Goal: Task Accomplishment & Management: Manage account settings

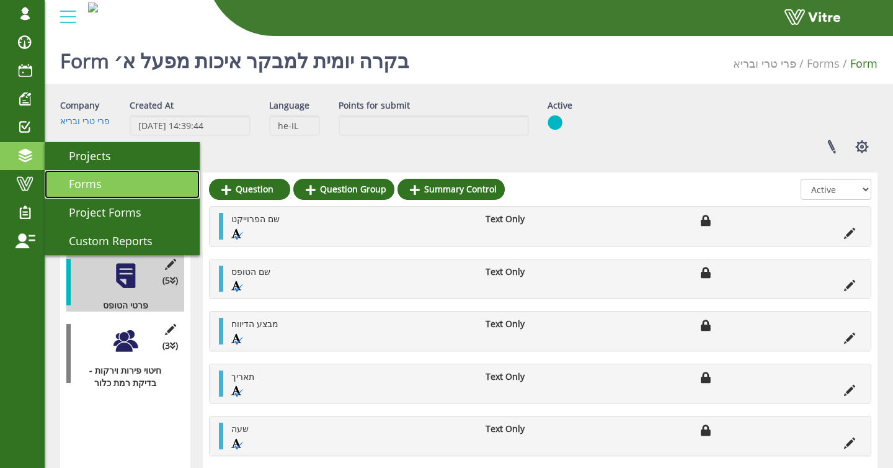
click at [76, 178] on span "Forms" at bounding box center [78, 183] width 48 height 15
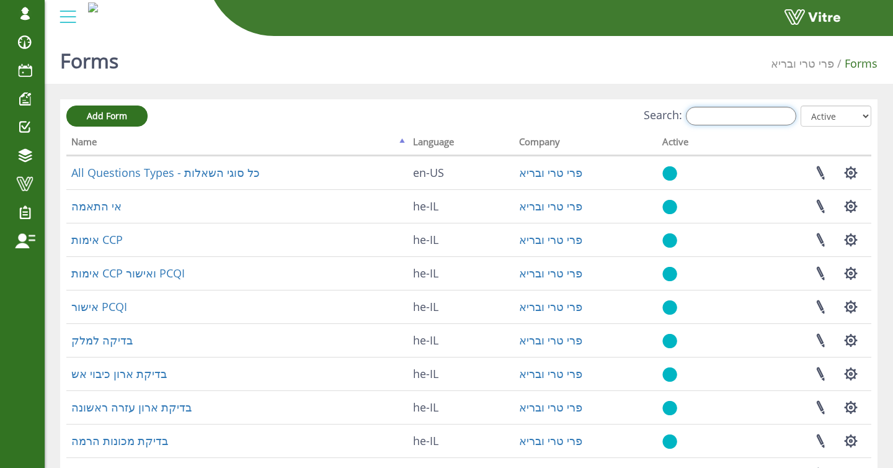
click at [759, 118] on input "Search:" at bounding box center [741, 116] width 110 height 19
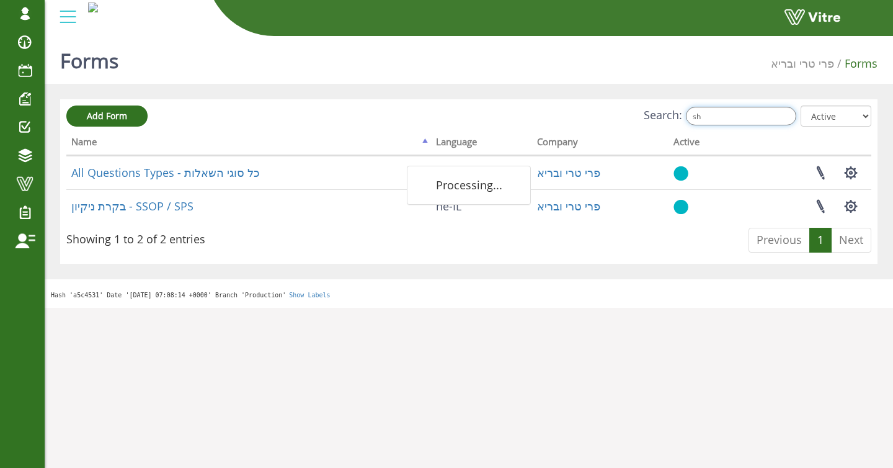
type input "s"
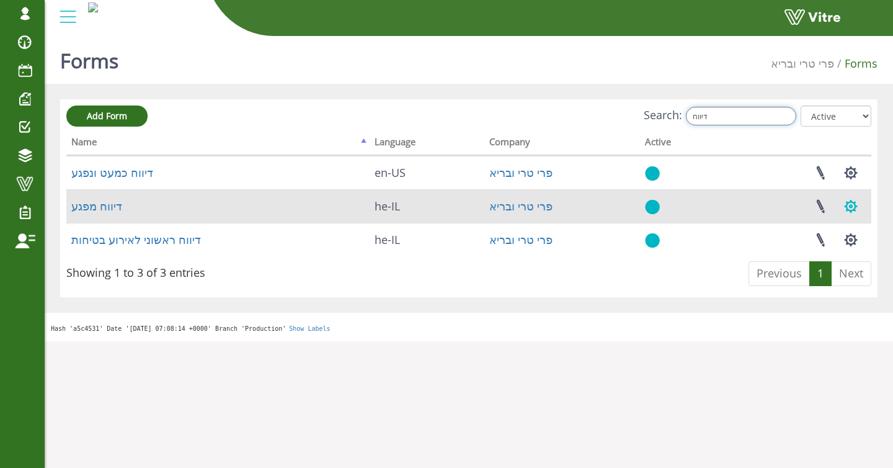
type input "דיווח"
click at [851, 212] on button "button" at bounding box center [851, 206] width 31 height 33
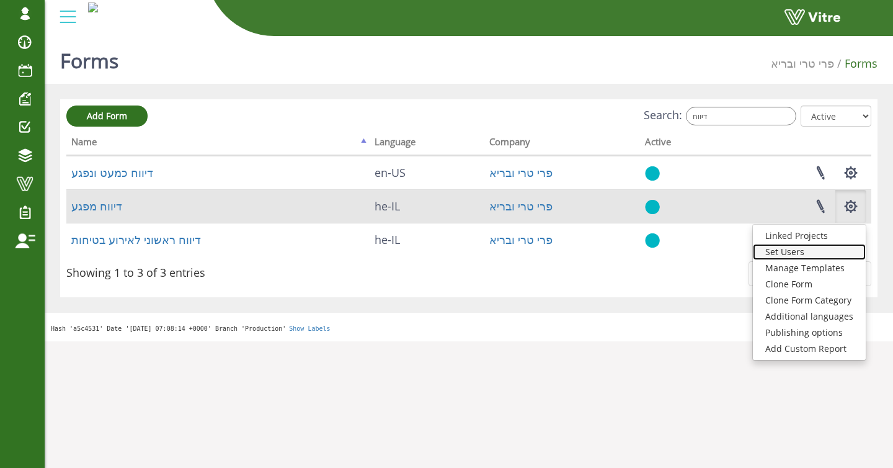
click at [785, 246] on link "Set Users" at bounding box center [809, 252] width 113 height 16
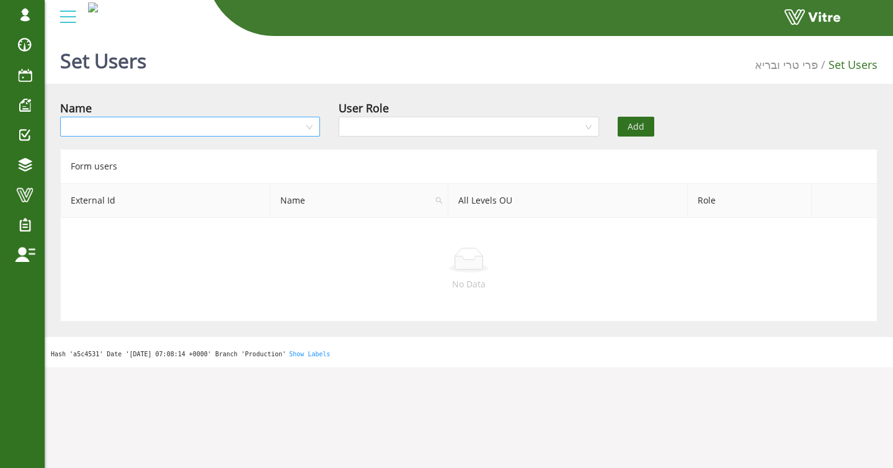
click at [288, 128] on input "search" at bounding box center [186, 126] width 236 height 19
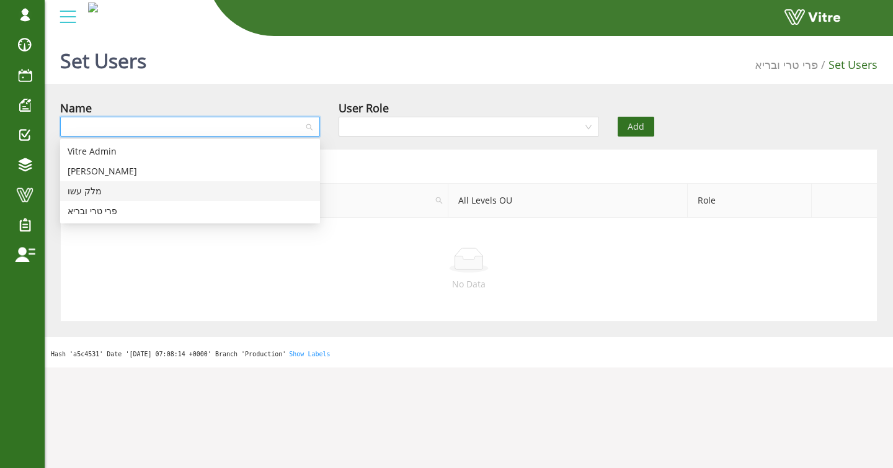
click at [177, 187] on div "מלק עשו" at bounding box center [190, 191] width 245 height 14
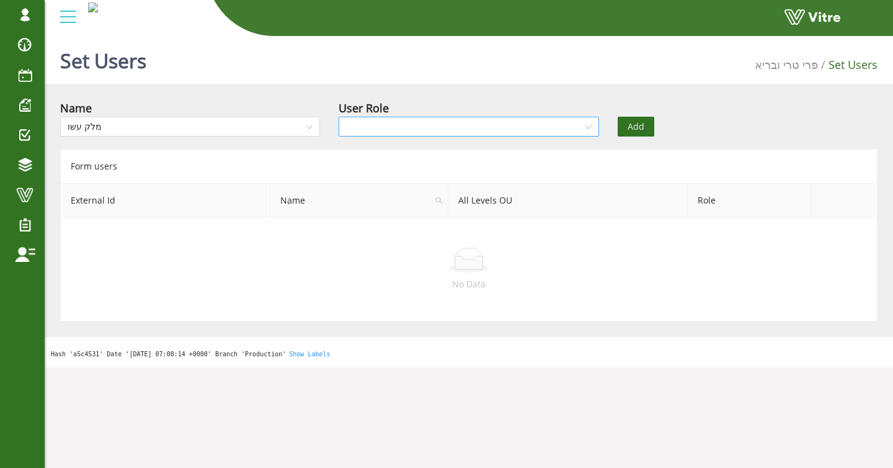
click at [514, 131] on input "search" at bounding box center [464, 126] width 236 height 19
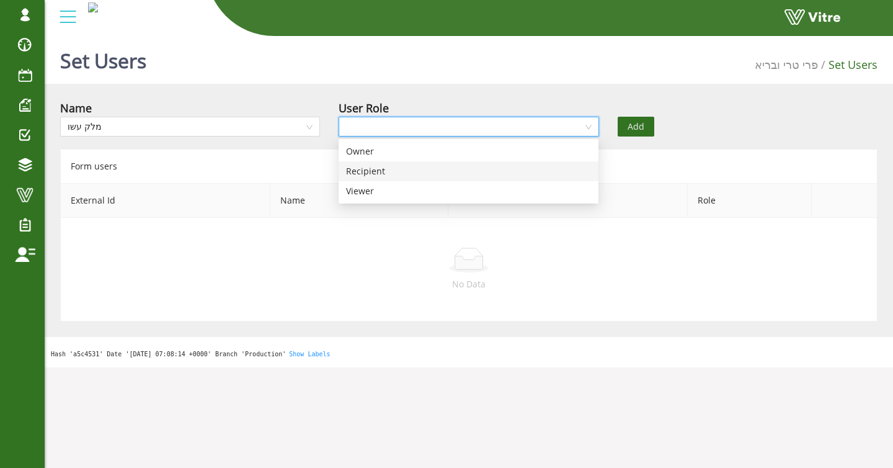
click at [478, 171] on div "Recipient" at bounding box center [468, 171] width 245 height 14
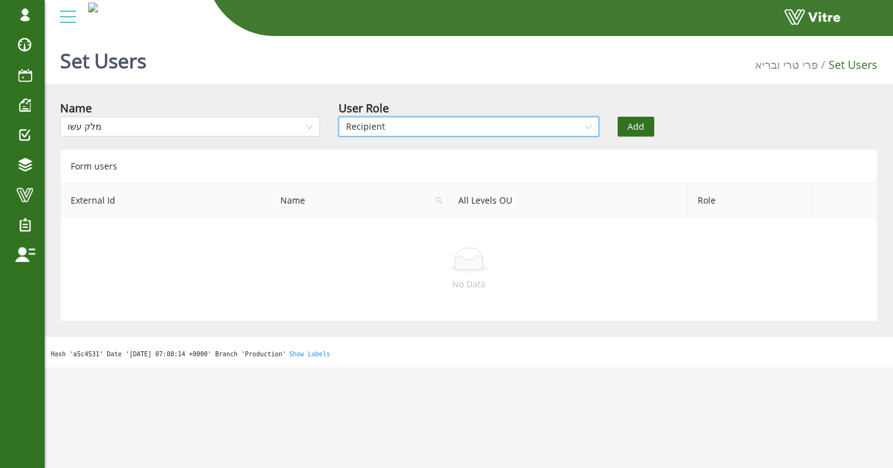
click at [637, 129] on span "Add" at bounding box center [636, 127] width 17 height 14
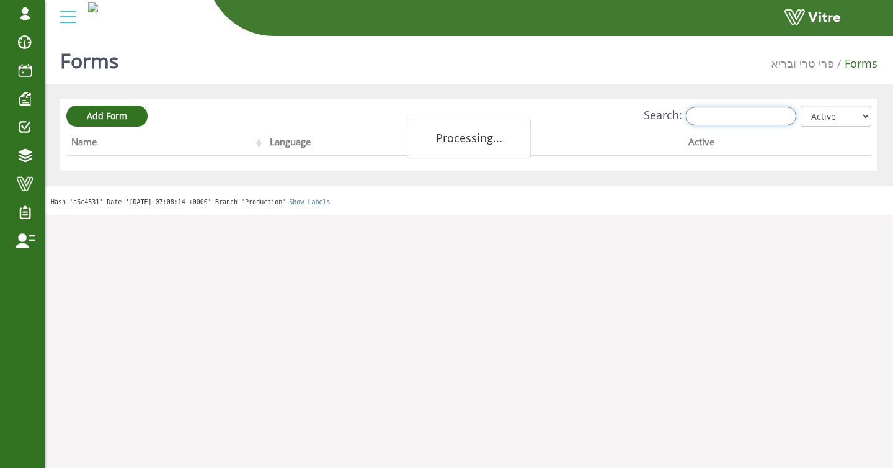
click at [731, 114] on input "Search:" at bounding box center [741, 116] width 110 height 19
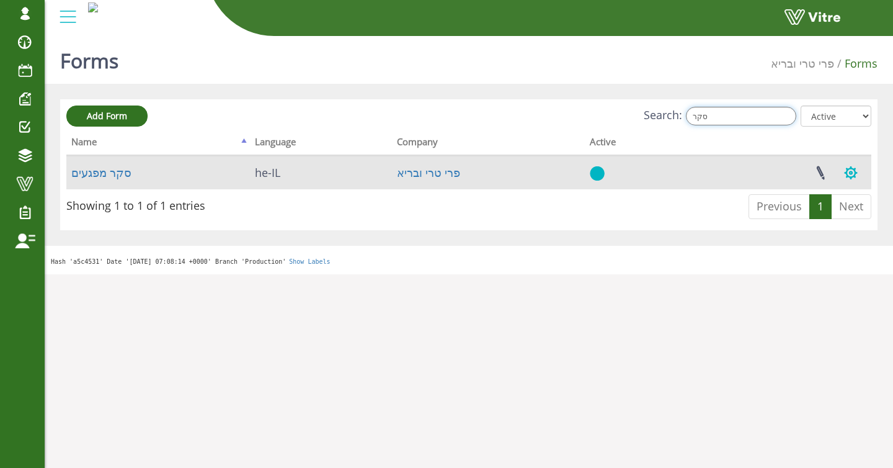
type input "סקר"
click at [850, 174] on button "button" at bounding box center [851, 172] width 31 height 33
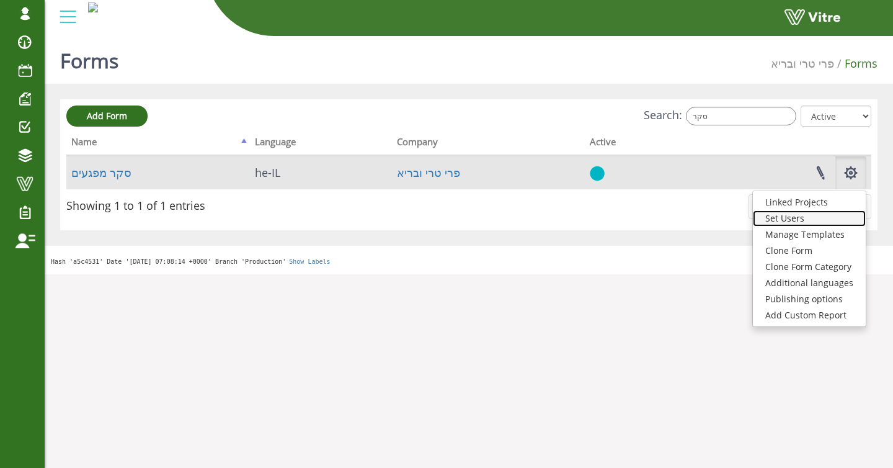
click at [821, 213] on link "Set Users" at bounding box center [809, 218] width 113 height 16
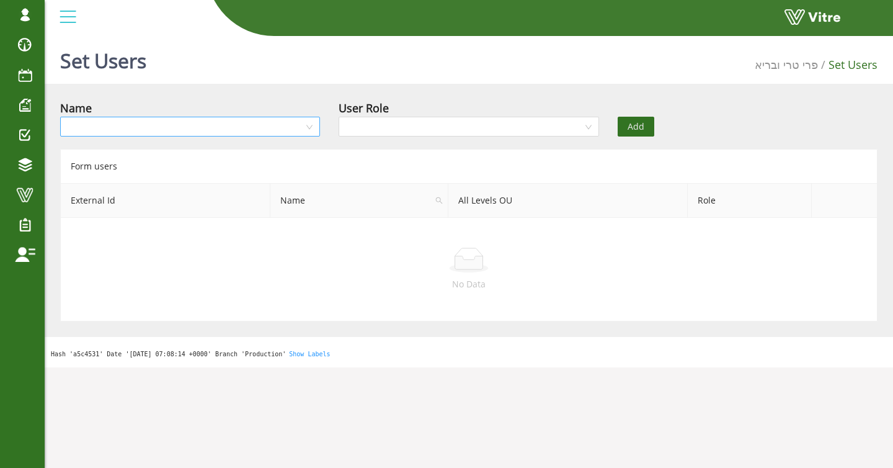
click at [191, 120] on input "search" at bounding box center [186, 126] width 236 height 19
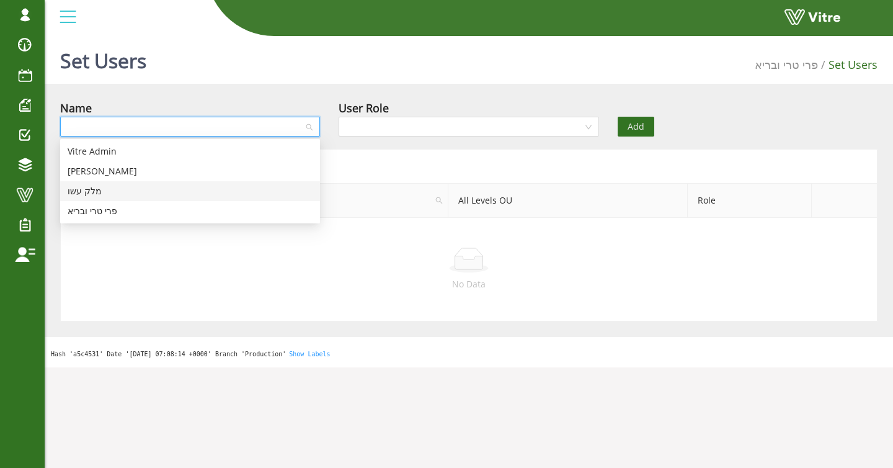
click at [159, 194] on div "מלק עשו" at bounding box center [190, 191] width 245 height 14
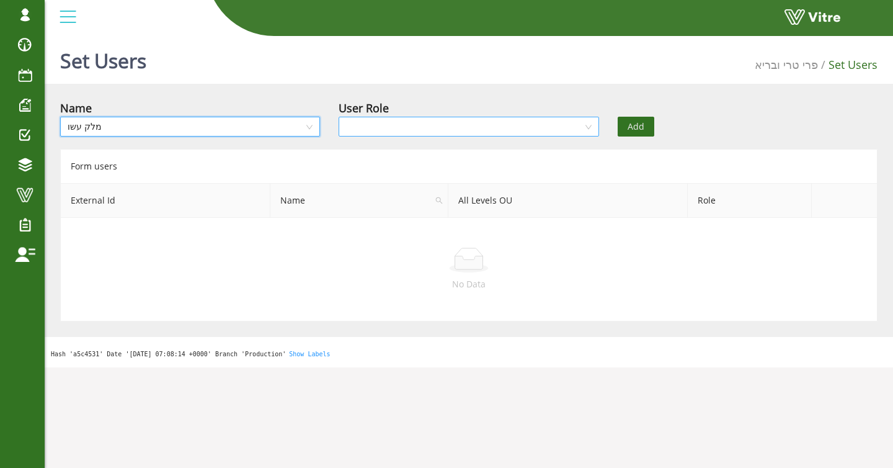
click at [413, 128] on input "search" at bounding box center [464, 126] width 236 height 19
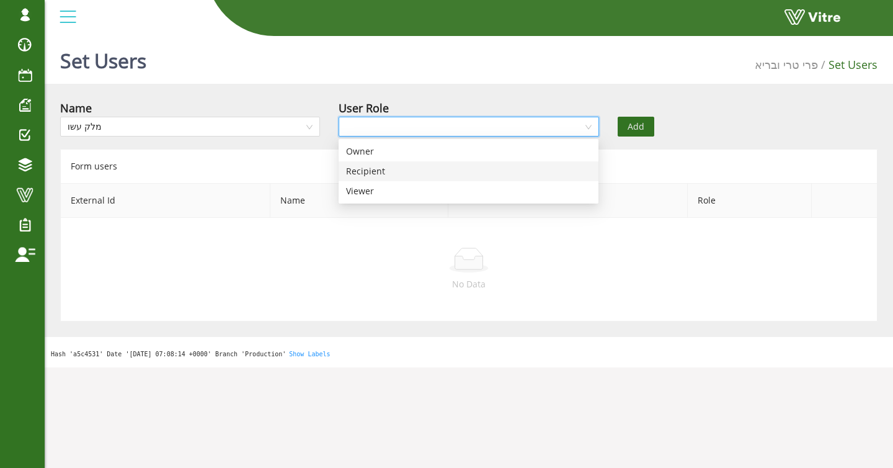
click at [380, 163] on div "Recipient" at bounding box center [469, 171] width 260 height 20
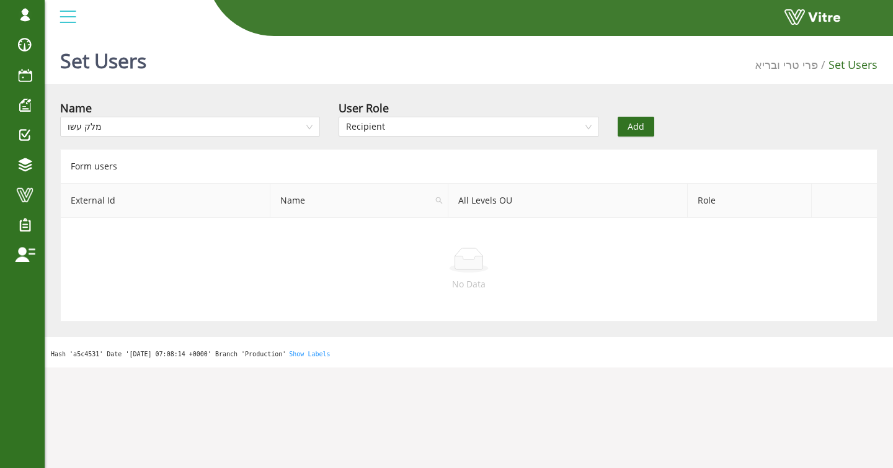
click at [641, 132] on span "Add" at bounding box center [636, 127] width 17 height 14
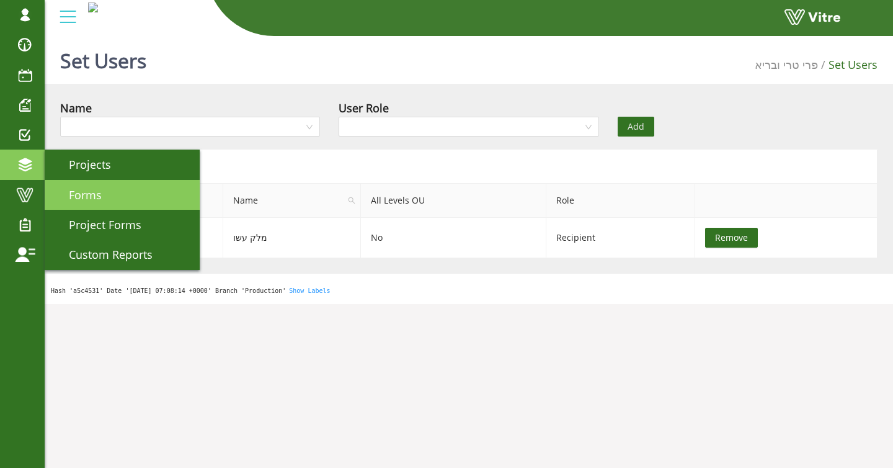
click at [107, 194] on link "Forms" at bounding box center [122, 195] width 155 height 30
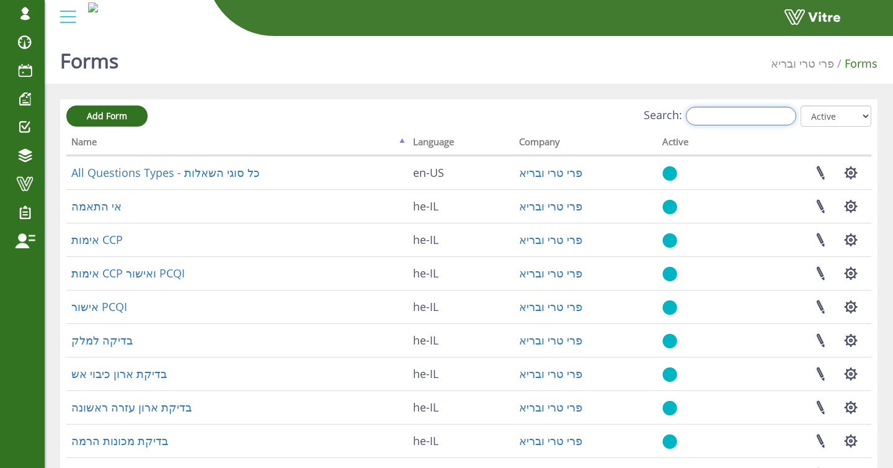
click at [782, 118] on input "Search:" at bounding box center [741, 116] width 110 height 19
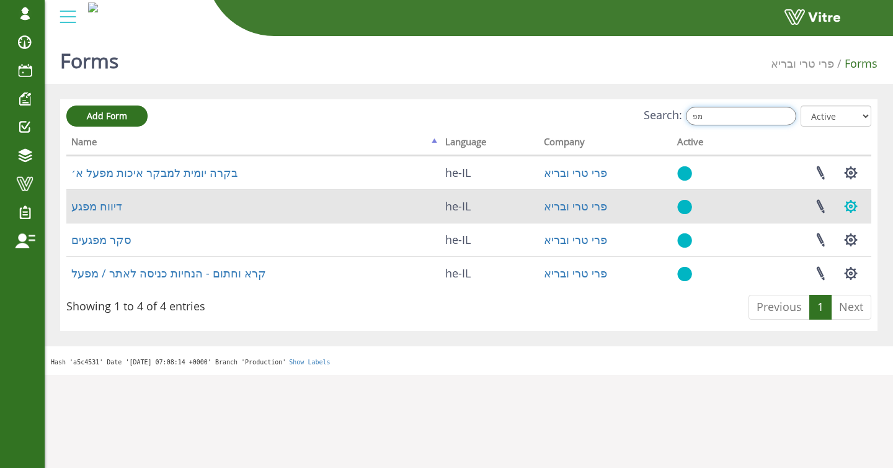
type input "מפ"
click at [852, 209] on button "button" at bounding box center [851, 206] width 31 height 33
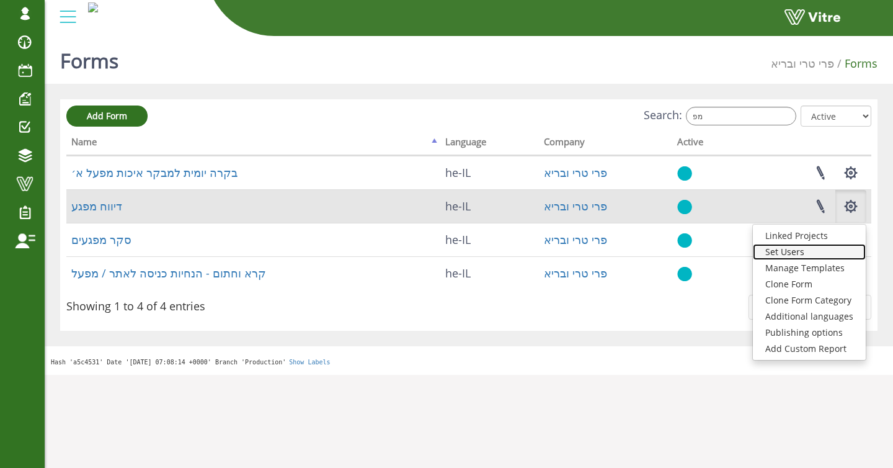
click at [800, 253] on link "Set Users" at bounding box center [809, 252] width 113 height 16
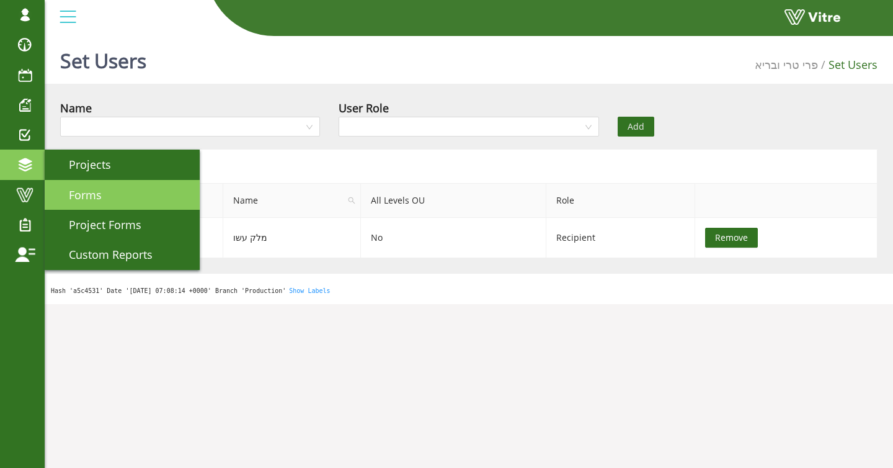
click at [88, 197] on span "Forms" at bounding box center [78, 194] width 48 height 15
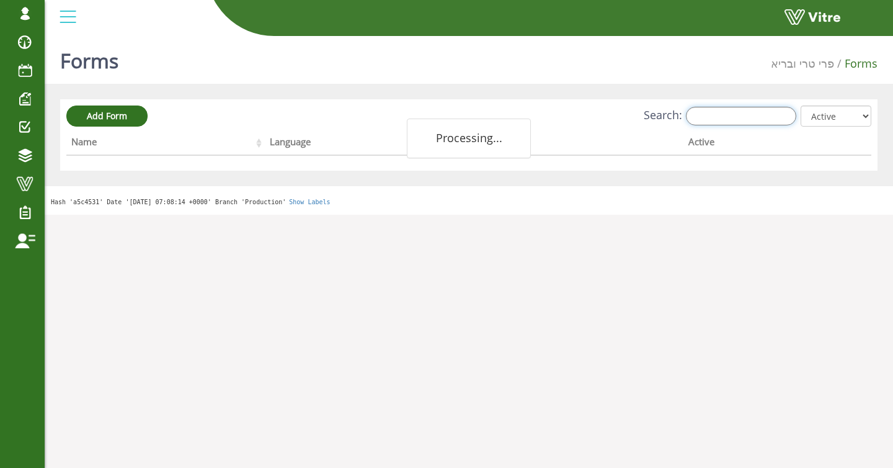
click at [779, 112] on input "Search:" at bounding box center [741, 116] width 110 height 19
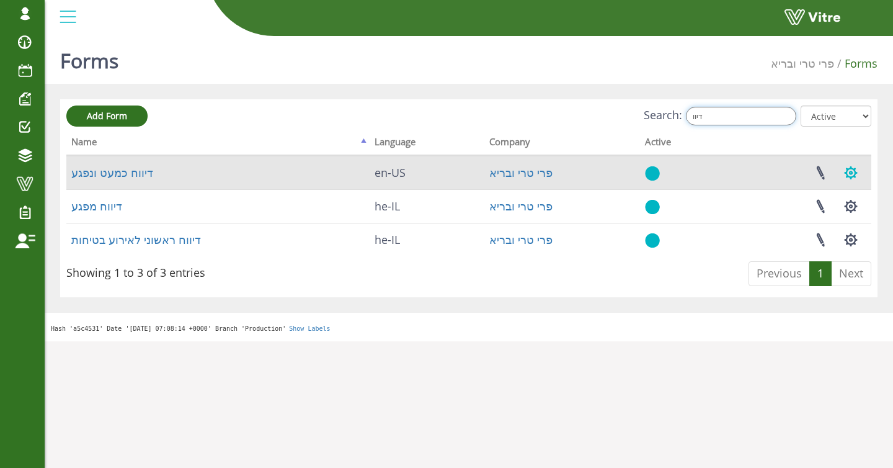
type input "דיוו"
click at [841, 171] on button "button" at bounding box center [851, 172] width 31 height 33
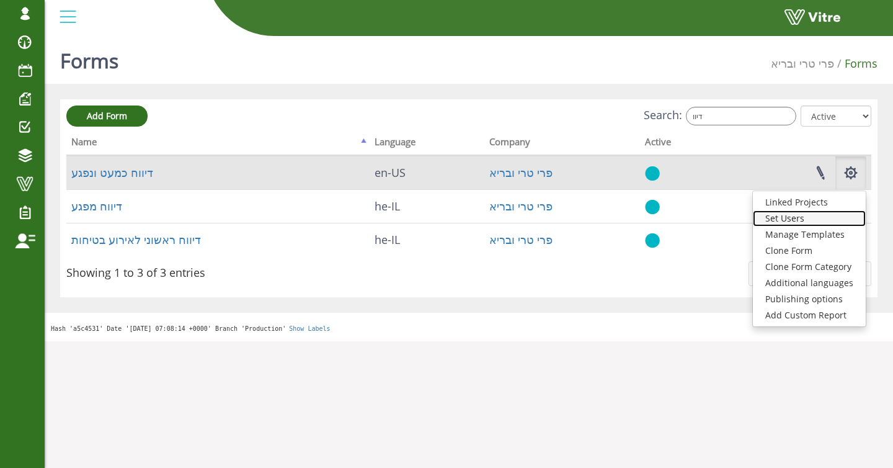
click at [788, 221] on link "Set Users" at bounding box center [809, 218] width 113 height 16
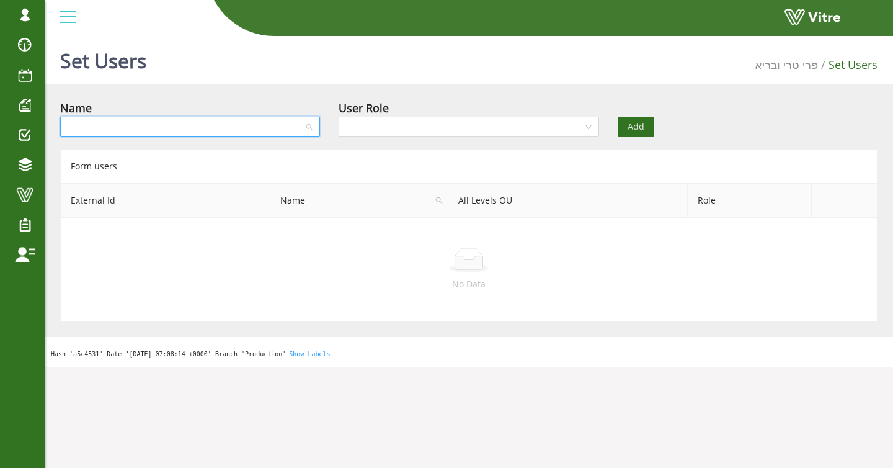
click at [228, 133] on input "search" at bounding box center [186, 126] width 236 height 19
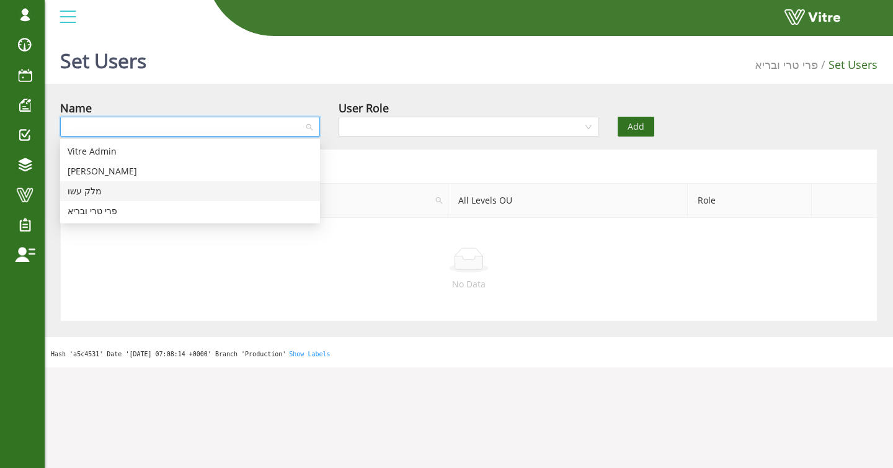
click at [181, 191] on div "מלק עשו" at bounding box center [190, 191] width 245 height 14
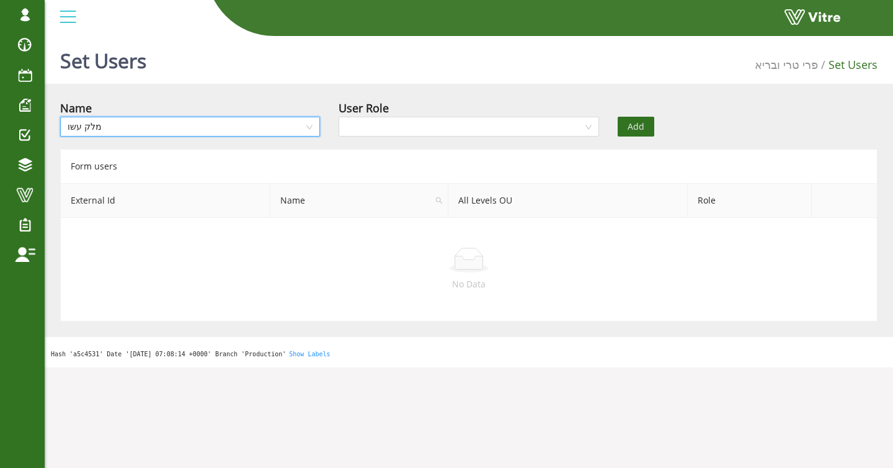
click at [536, 116] on div "User Role" at bounding box center [469, 107] width 260 height 17
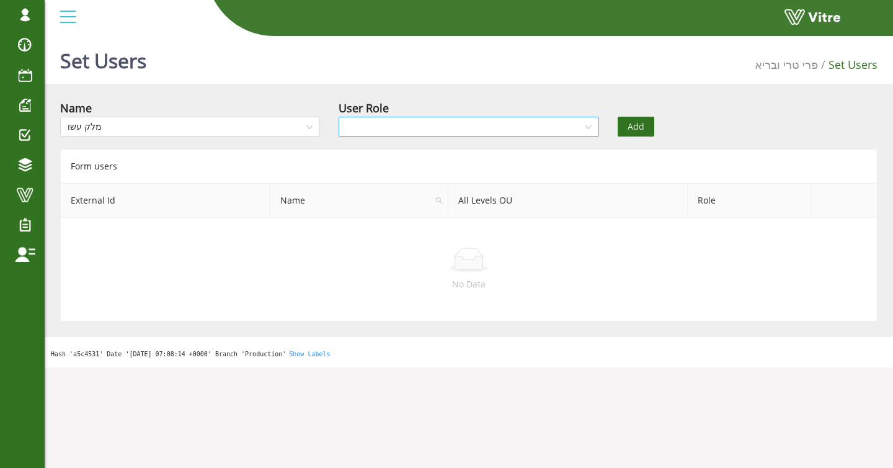
click at [536, 121] on input "search" at bounding box center [464, 126] width 236 height 19
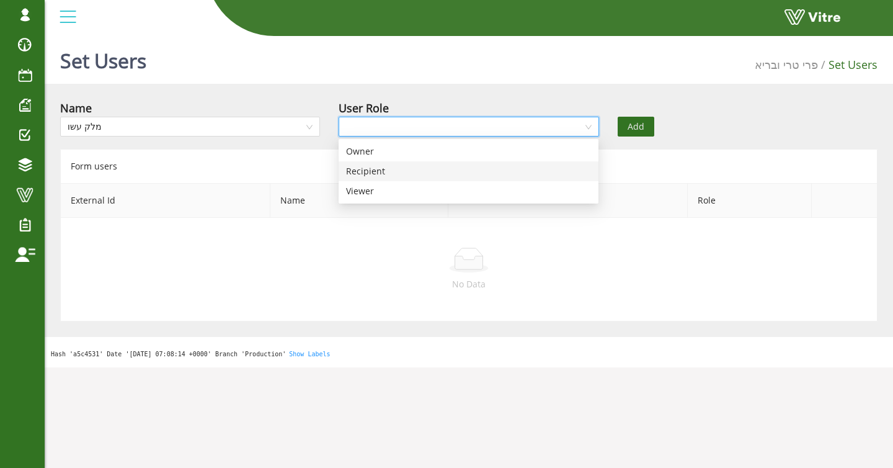
click at [503, 167] on div "Recipient" at bounding box center [468, 171] width 245 height 14
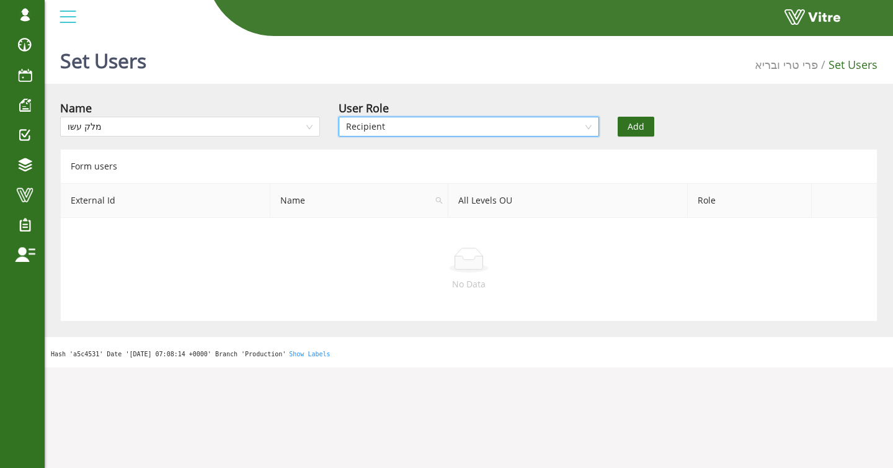
click at [638, 119] on button "Add" at bounding box center [636, 127] width 37 height 20
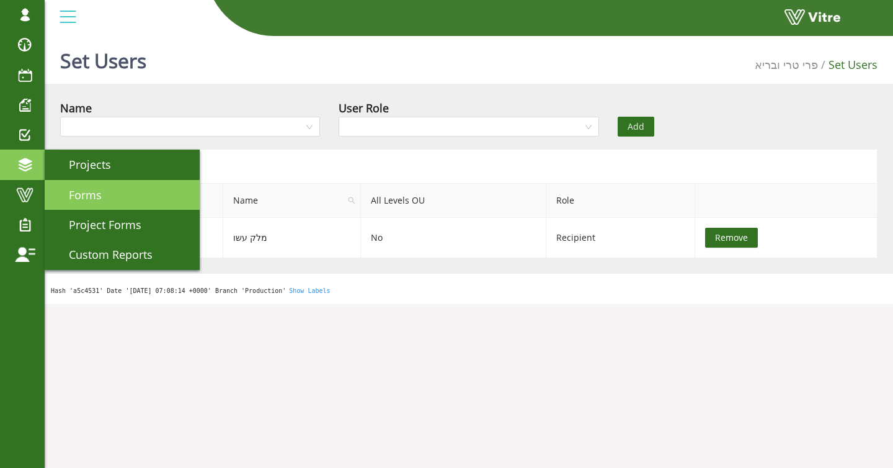
click at [90, 186] on link "Forms" at bounding box center [122, 195] width 155 height 30
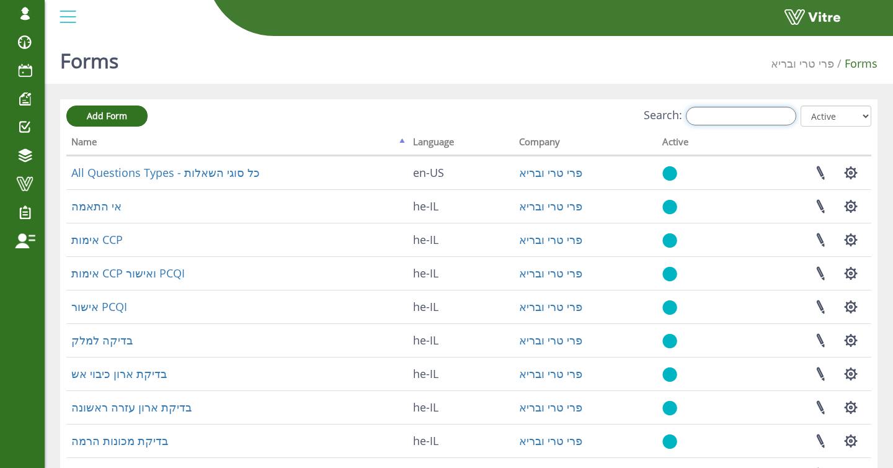
click at [765, 115] on input "Search:" at bounding box center [741, 116] width 110 height 19
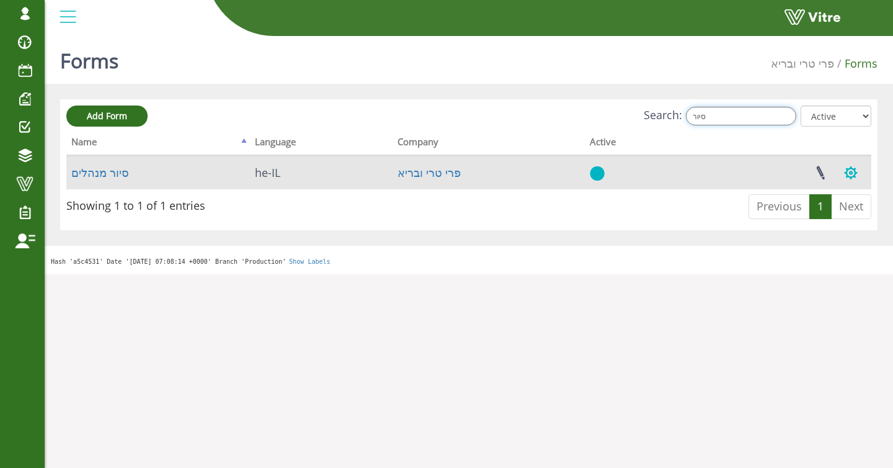
type input "סיור"
click at [849, 168] on button "button" at bounding box center [851, 172] width 31 height 33
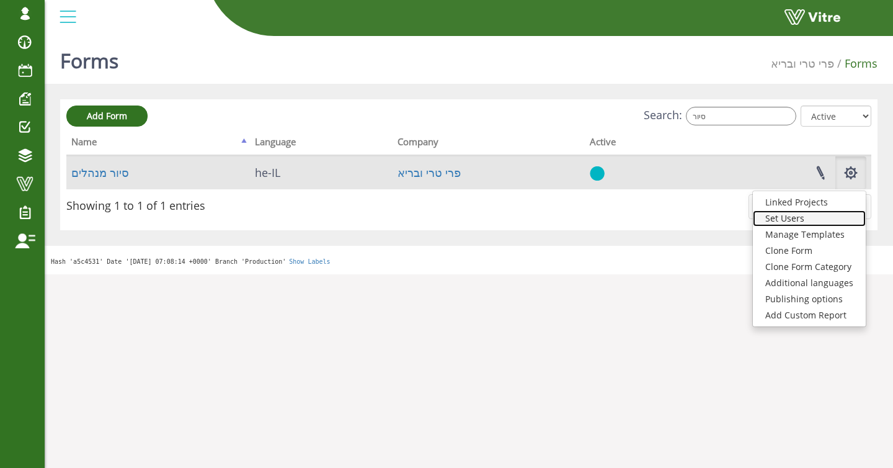
click at [815, 214] on link "Set Users" at bounding box center [809, 218] width 113 height 16
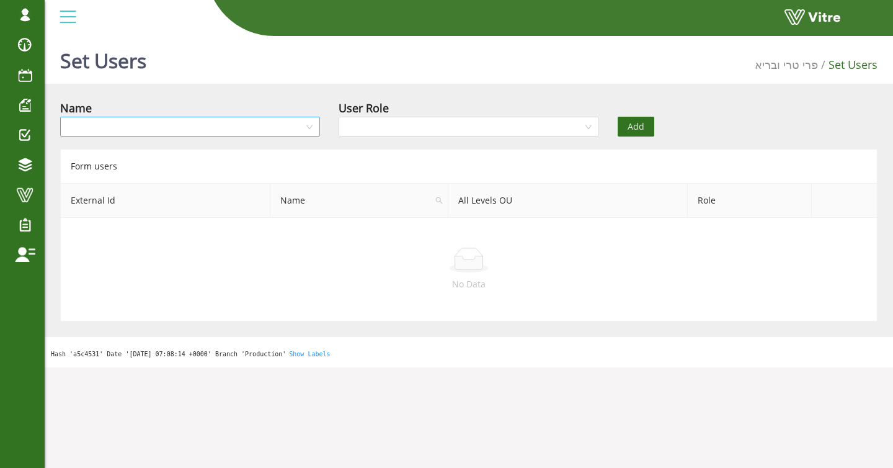
click at [249, 130] on input "search" at bounding box center [186, 126] width 236 height 19
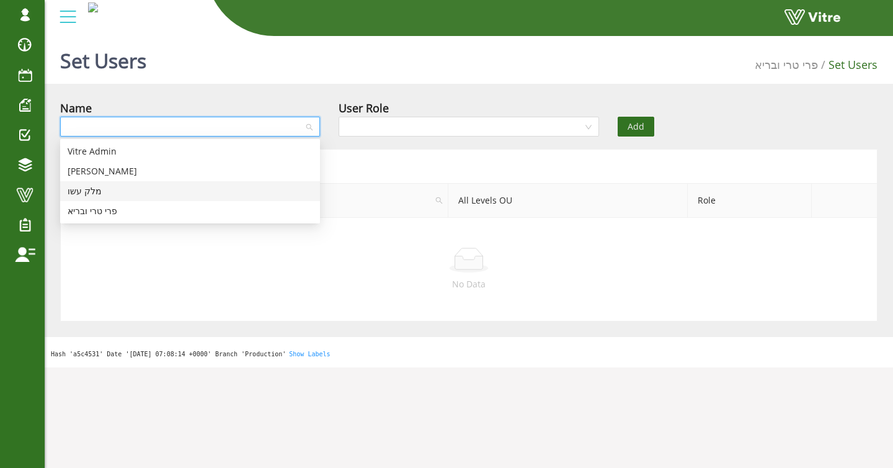
click at [199, 183] on div "מלק עשו" at bounding box center [190, 191] width 260 height 20
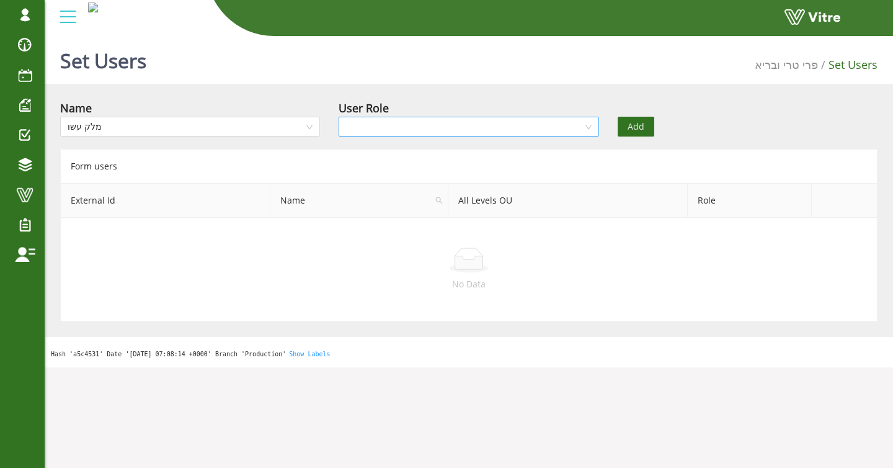
click at [553, 123] on input "search" at bounding box center [464, 126] width 236 height 19
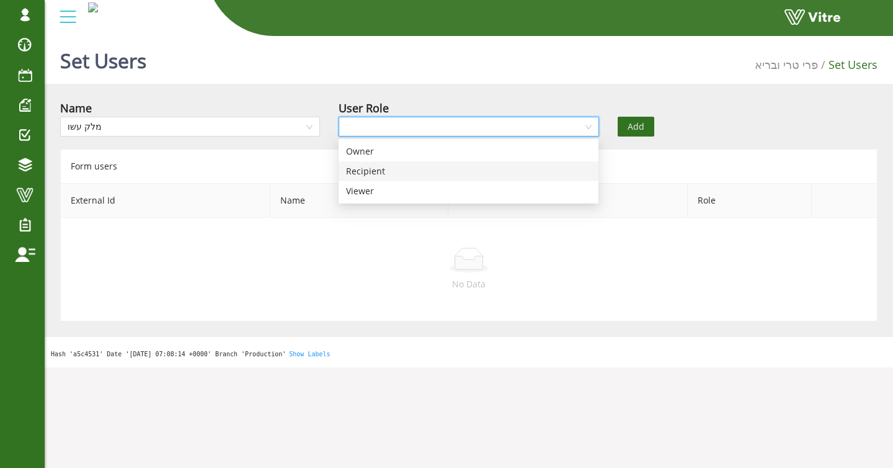
click at [509, 169] on div "Recipient" at bounding box center [468, 171] width 245 height 14
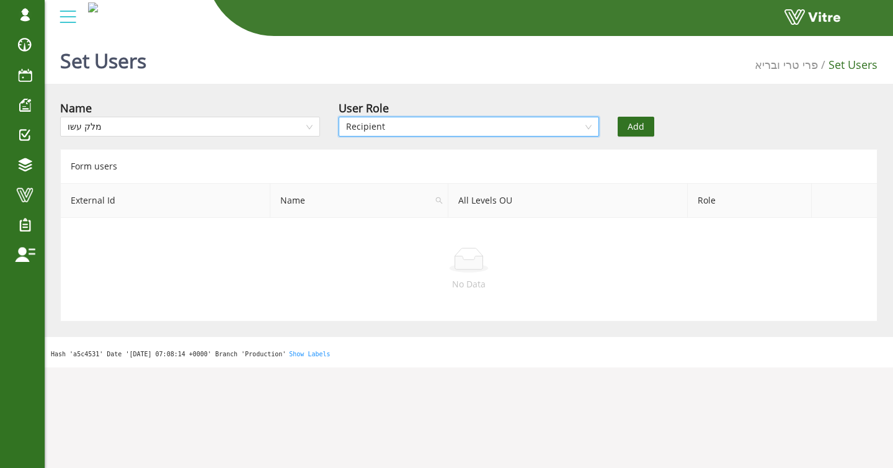
click at [633, 132] on span "Add" at bounding box center [636, 127] width 17 height 14
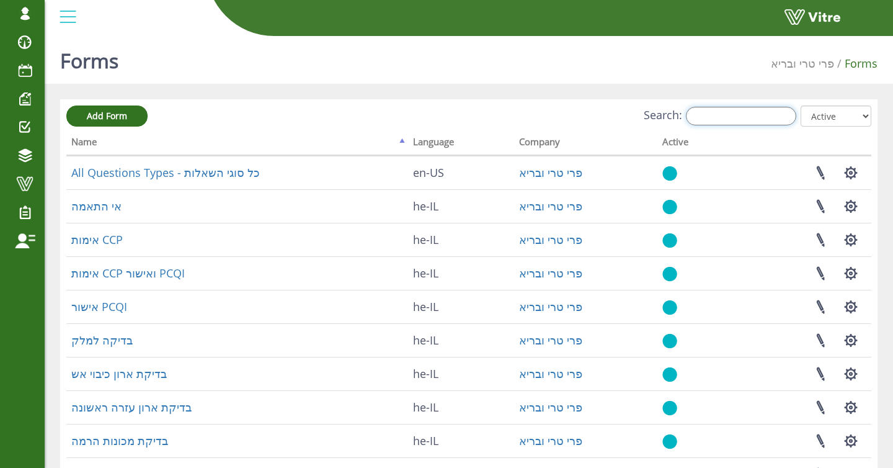
click at [734, 120] on input "Search:" at bounding box center [741, 116] width 110 height 19
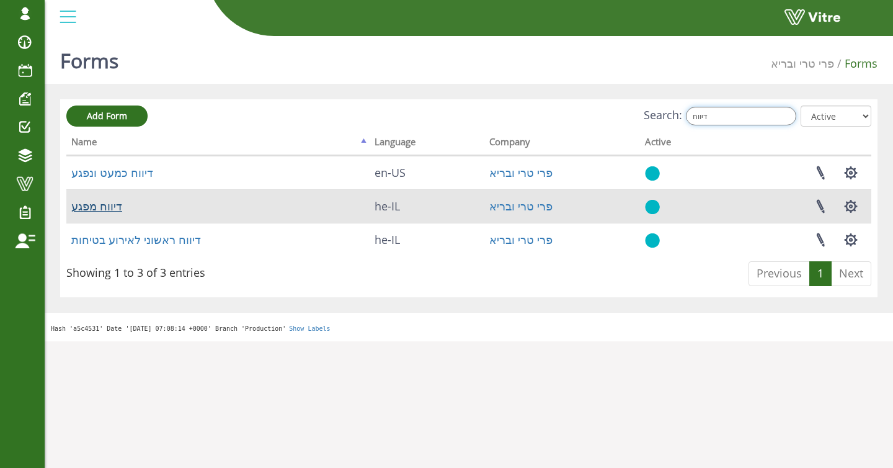
type input "דיווח"
click at [113, 203] on link "דיווח מפגע" at bounding box center [96, 206] width 51 height 15
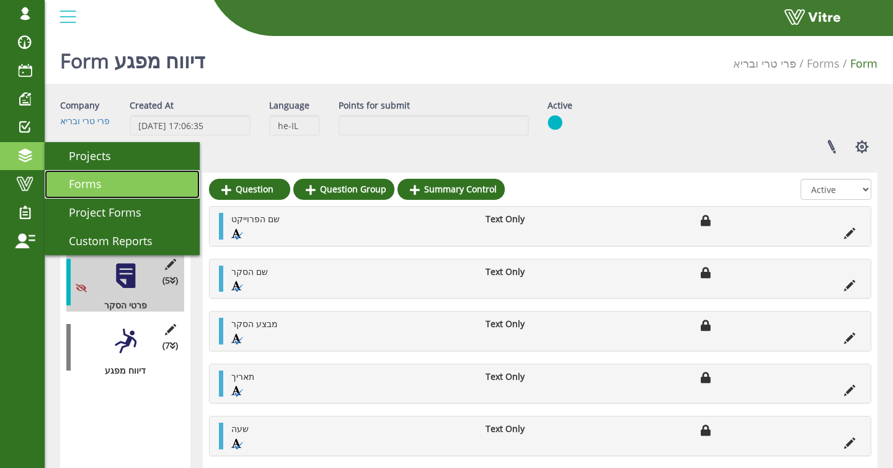
click at [71, 178] on span "Forms" at bounding box center [78, 183] width 48 height 15
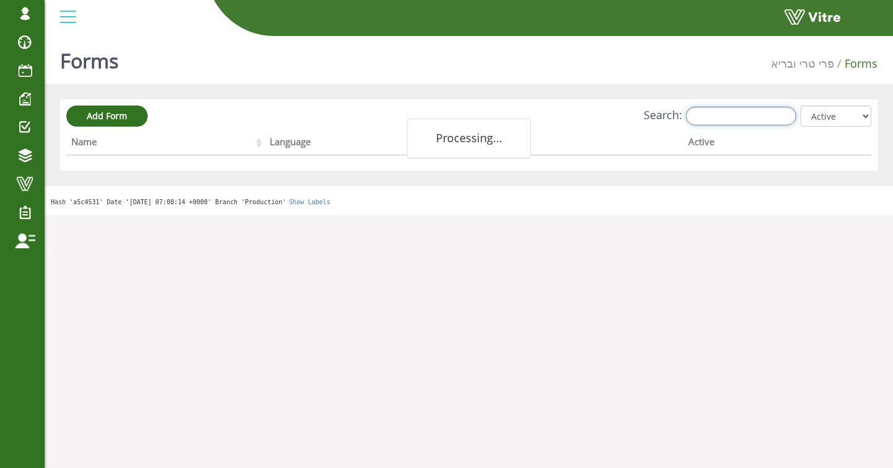
click at [742, 114] on input "Search:" at bounding box center [741, 116] width 110 height 19
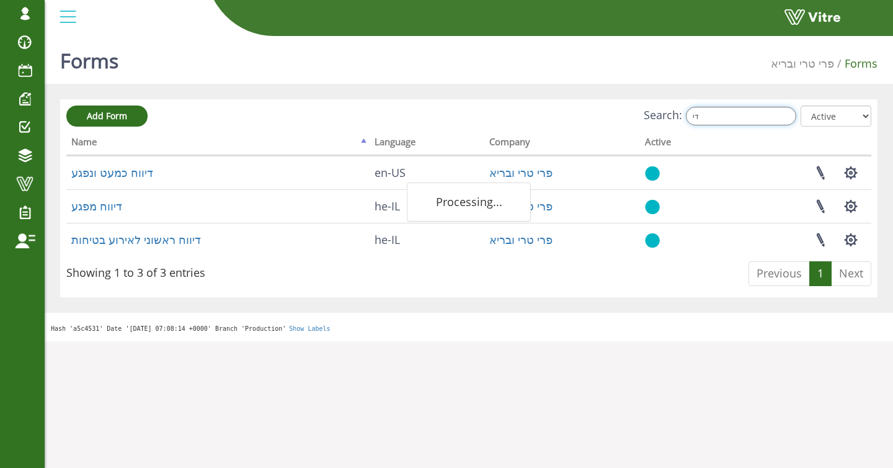
type input "ד"
type input "פ"
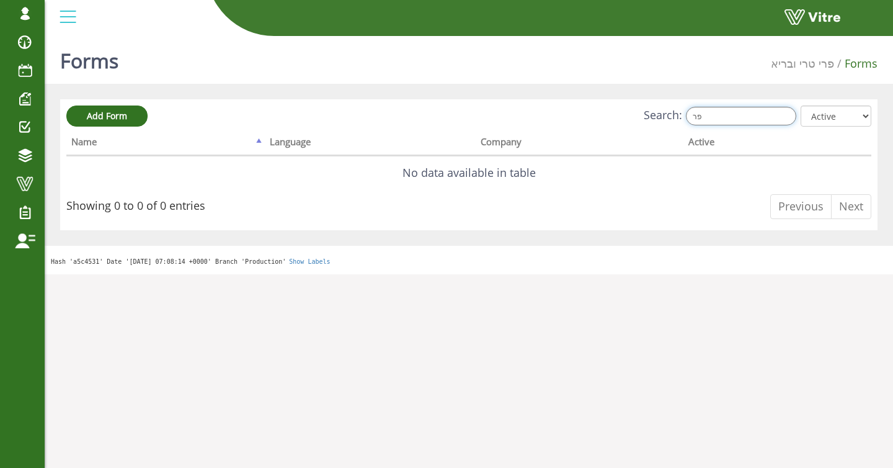
type input "פ"
click at [727, 112] on input "פרו" at bounding box center [741, 116] width 110 height 19
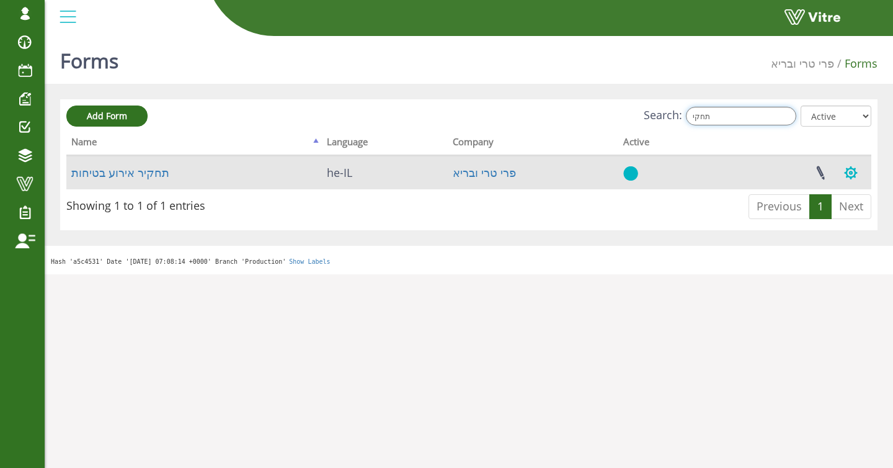
type input "תחקי"
click at [856, 170] on button "button" at bounding box center [851, 172] width 31 height 33
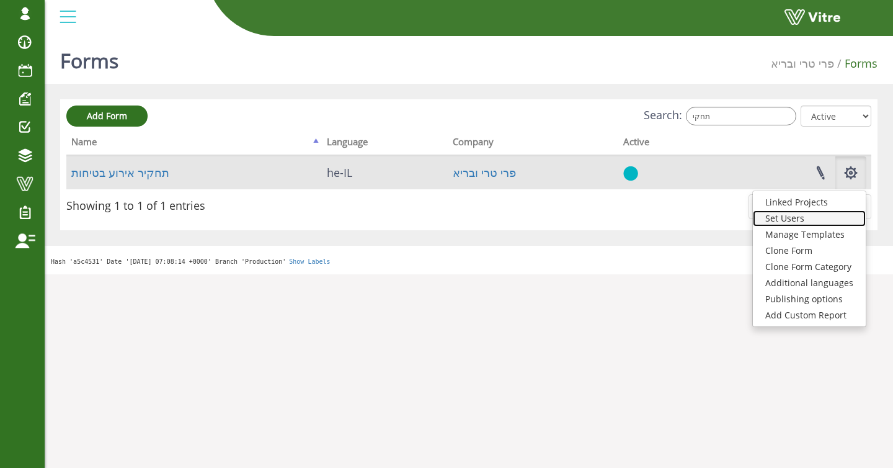
click at [787, 221] on link "Set Users" at bounding box center [809, 218] width 113 height 16
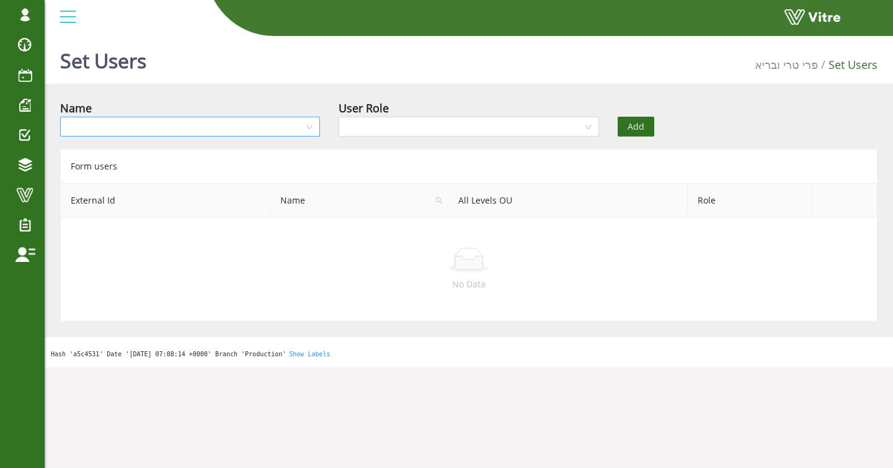
click at [310, 125] on div at bounding box center [190, 127] width 260 height 20
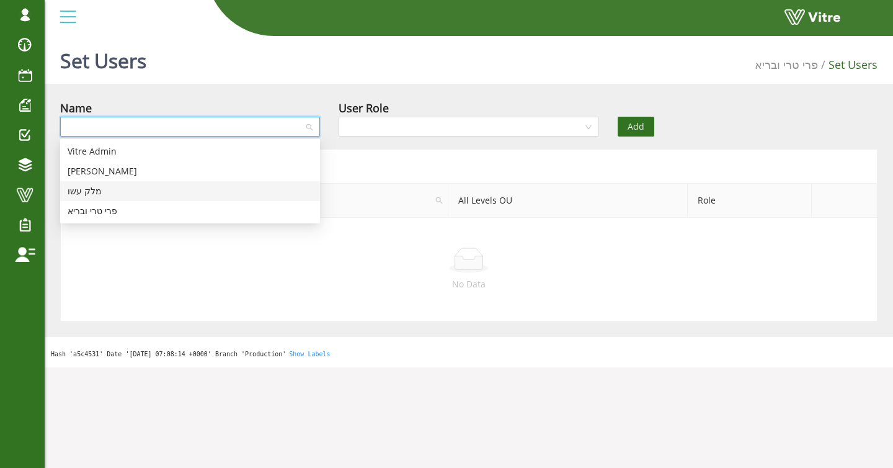
click at [195, 190] on div "מלק עשו" at bounding box center [190, 191] width 245 height 14
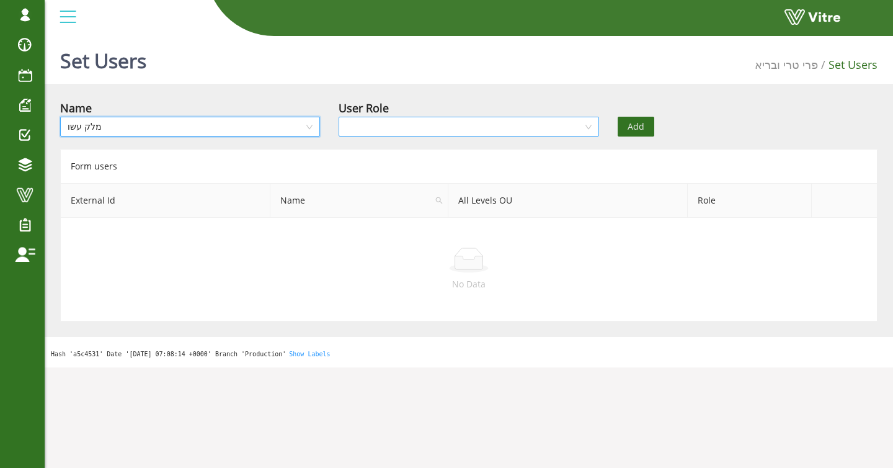
click at [398, 131] on input "search" at bounding box center [464, 126] width 236 height 19
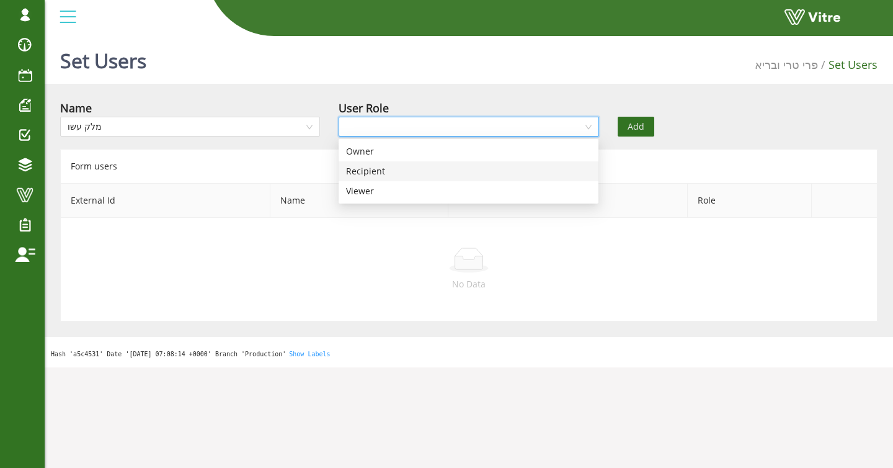
click at [393, 163] on div "Recipient" at bounding box center [469, 171] width 260 height 20
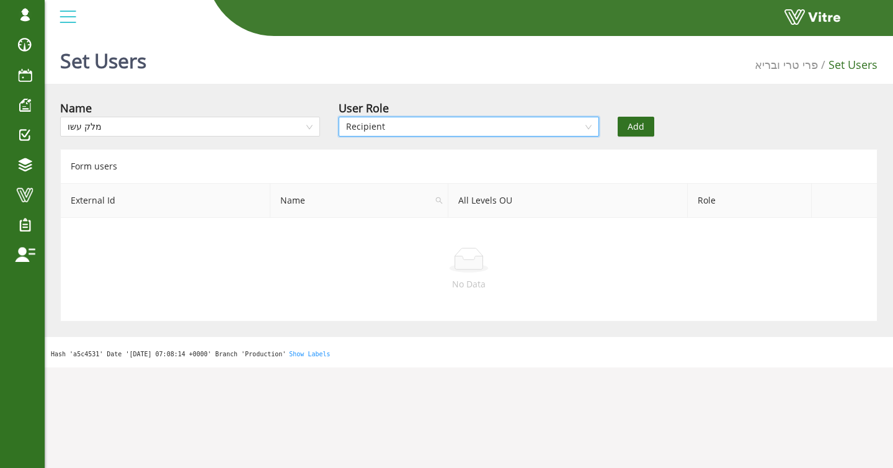
click at [637, 132] on span "Add" at bounding box center [636, 127] width 17 height 14
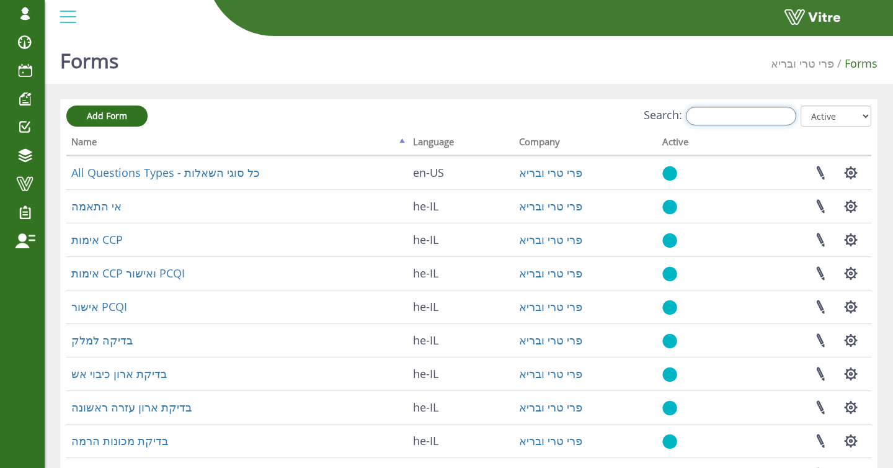
click at [748, 111] on input "Search:" at bounding box center [741, 116] width 110 height 19
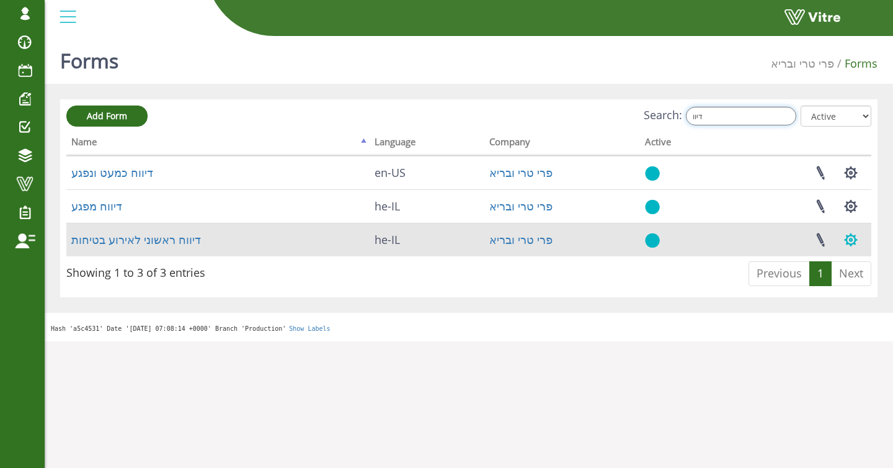
type input "דיוו"
click at [852, 246] on button "button" at bounding box center [851, 239] width 31 height 33
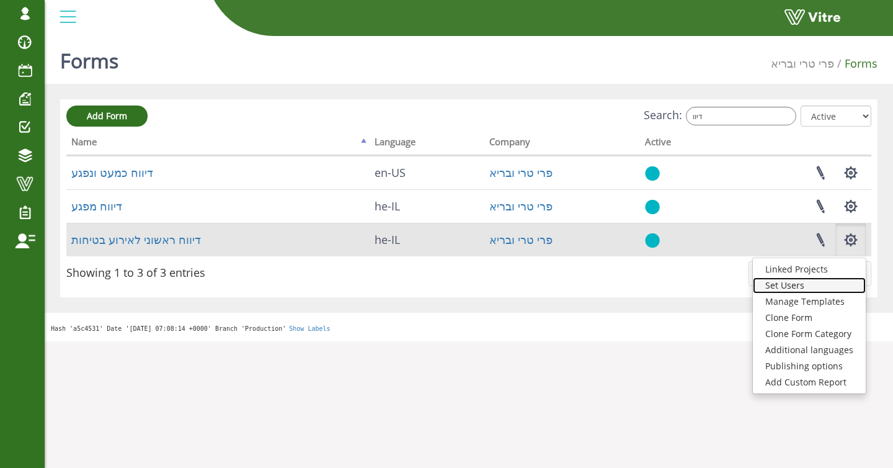
click at [793, 285] on link "Set Users" at bounding box center [809, 285] width 113 height 16
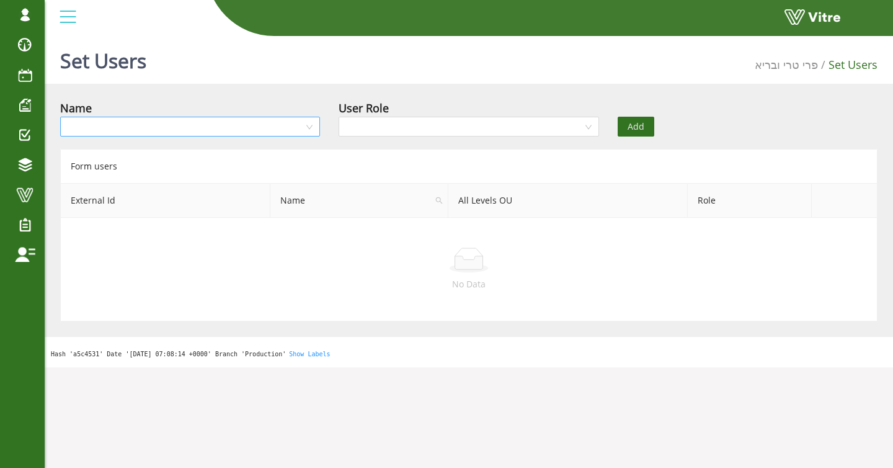
click at [261, 124] on input "search" at bounding box center [186, 126] width 236 height 19
click at [189, 110] on div "Name" at bounding box center [190, 107] width 260 height 17
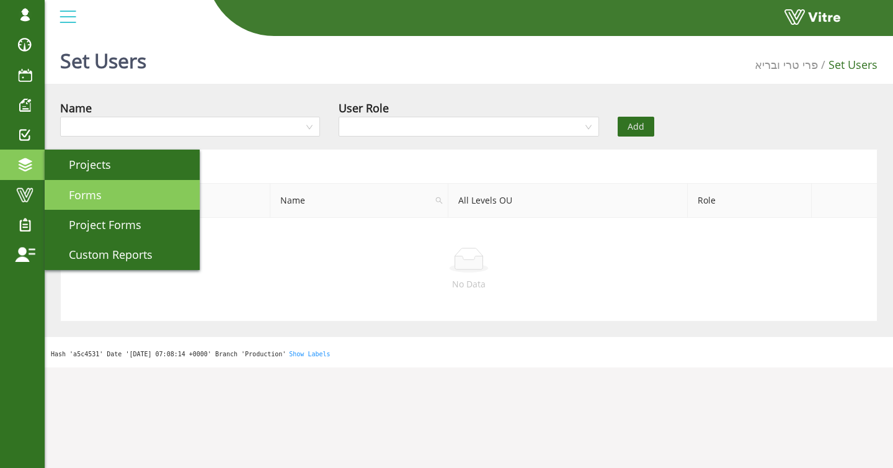
click at [92, 187] on span "Forms" at bounding box center [78, 194] width 48 height 15
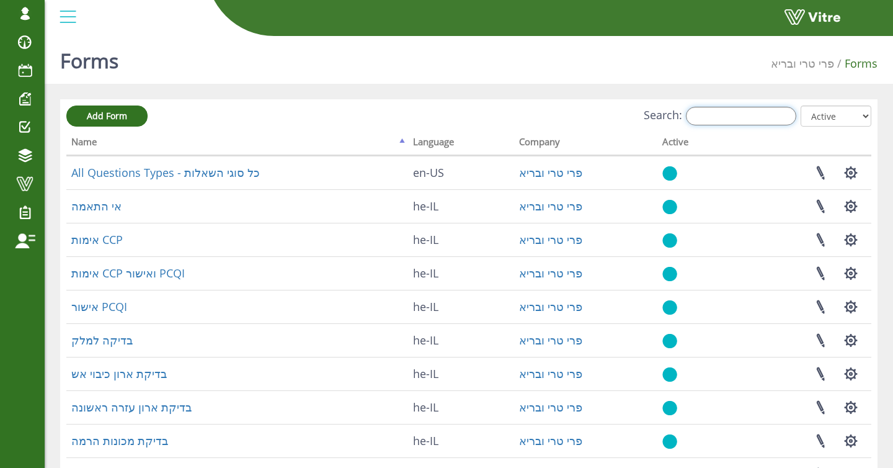
click at [714, 118] on input "Search:" at bounding box center [741, 116] width 110 height 19
type input "ע"
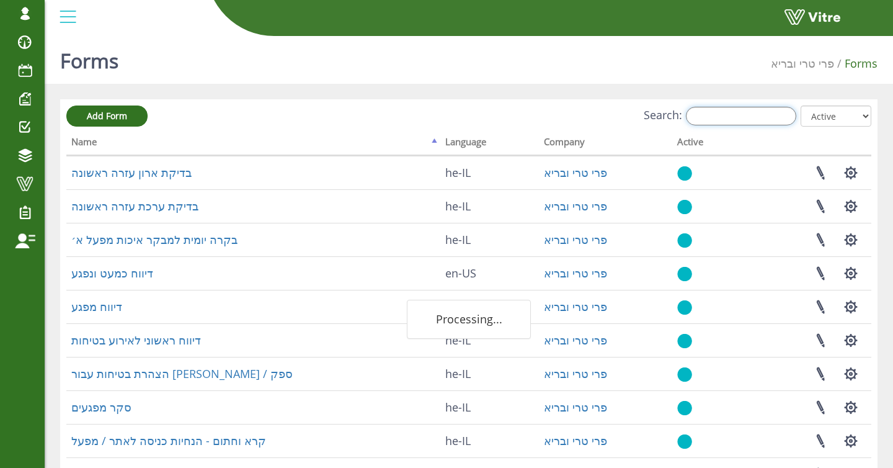
type input "g"
